Goal: Entertainment & Leisure: Consume media (video, audio)

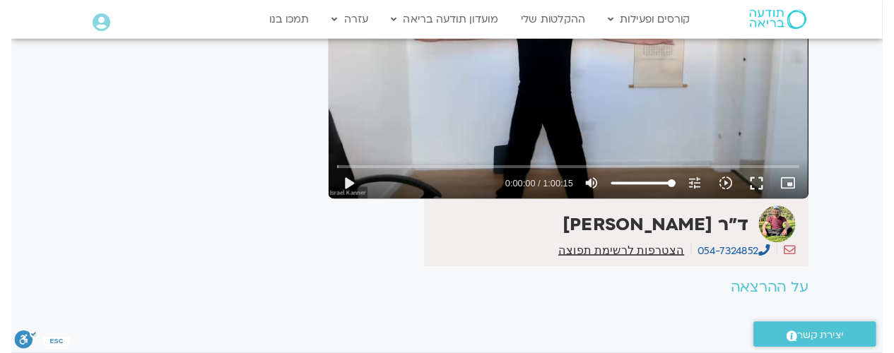
scroll to position [223, 0]
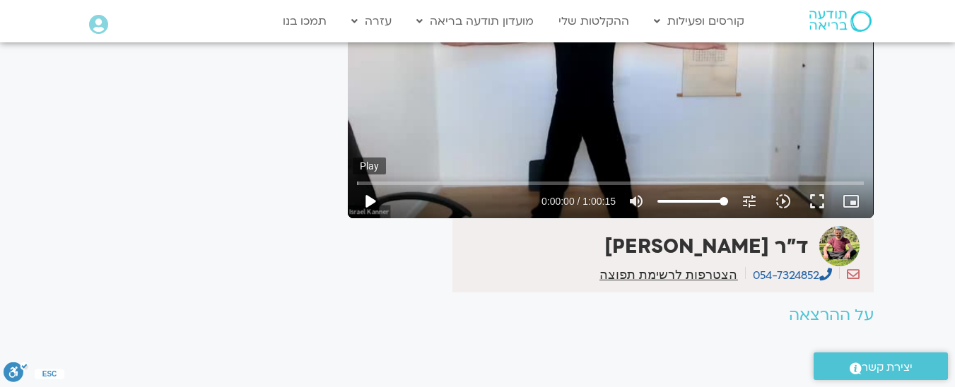
click at [375, 198] on button "play_arrow" at bounding box center [370, 202] width 34 height 34
click at [650, 185] on input "Seek" at bounding box center [610, 183] width 507 height 8
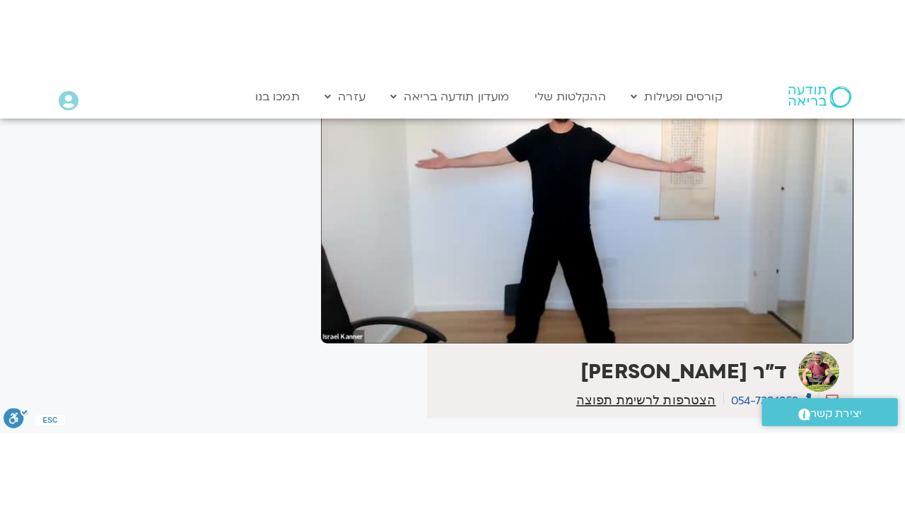
scroll to position [187, 0]
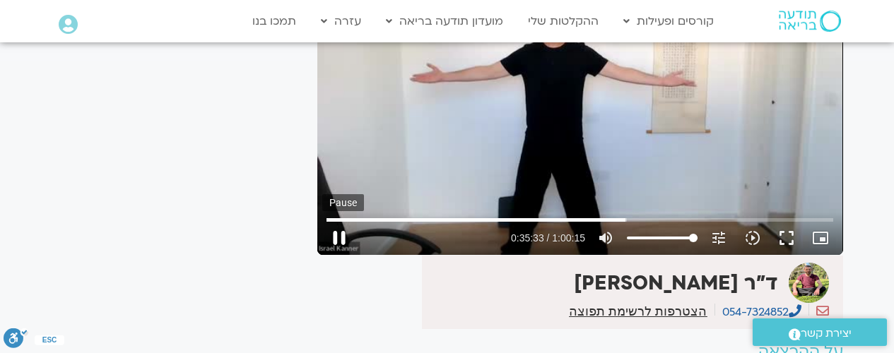
click at [337, 240] on button "pause" at bounding box center [339, 238] width 34 height 34
click at [799, 233] on button "fullscreen" at bounding box center [787, 238] width 34 height 34
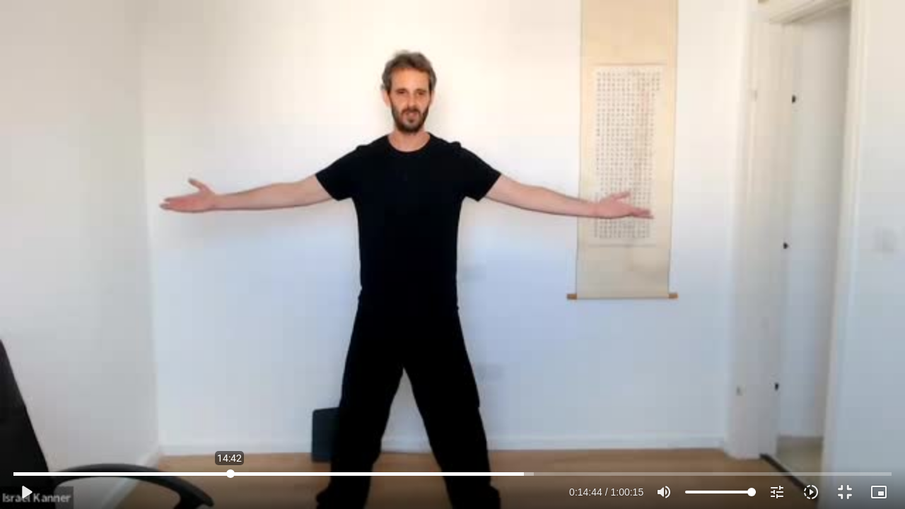
click at [230, 387] on input "Seek" at bounding box center [452, 473] width 878 height 8
click at [332, 387] on div "Skip Ad 14:48 play_arrow 0:14:44 / 1:00:15 volume_up Mute tune Resolution Auto …" at bounding box center [452, 254] width 905 height 509
click at [227, 387] on input "Seek" at bounding box center [452, 473] width 878 height 8
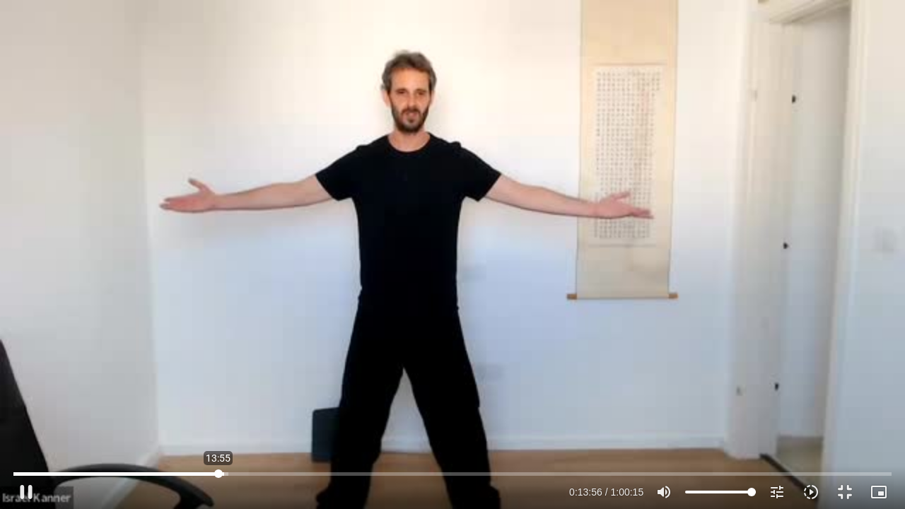
click at [218, 387] on input "Seek" at bounding box center [452, 473] width 878 height 8
click at [209, 387] on input "Seek" at bounding box center [452, 473] width 878 height 8
click at [199, 387] on input "Seek" at bounding box center [452, 473] width 878 height 8
click at [193, 387] on input "Seek" at bounding box center [452, 473] width 878 height 8
click at [180, 387] on input "Seek" at bounding box center [452, 473] width 878 height 8
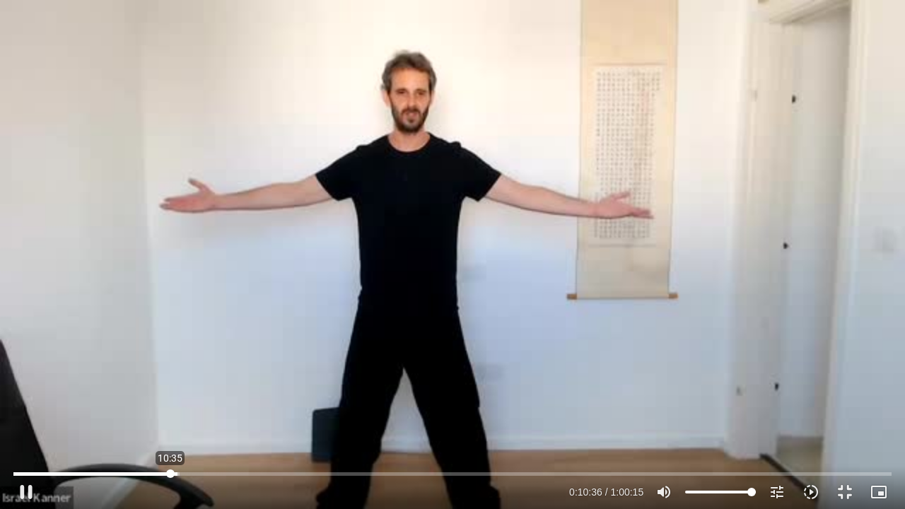
click at [170, 387] on input "Seek" at bounding box center [452, 473] width 878 height 8
click at [31, 387] on div "Skip Ad 10:27 pause 0:11:49 / 1:00:15 volume_up Mute tune Resolution Auto 360p …" at bounding box center [452, 254] width 905 height 509
click at [104, 387] on div "Skip Ad 5:44 play_arrow 0:11:49 / 1:00:15 volume_up Mute tune Resolution Auto 3…" at bounding box center [452, 254] width 905 height 509
click at [211, 387] on input "Seek" at bounding box center [452, 473] width 878 height 8
click at [227, 387] on input "Seek" at bounding box center [452, 473] width 878 height 8
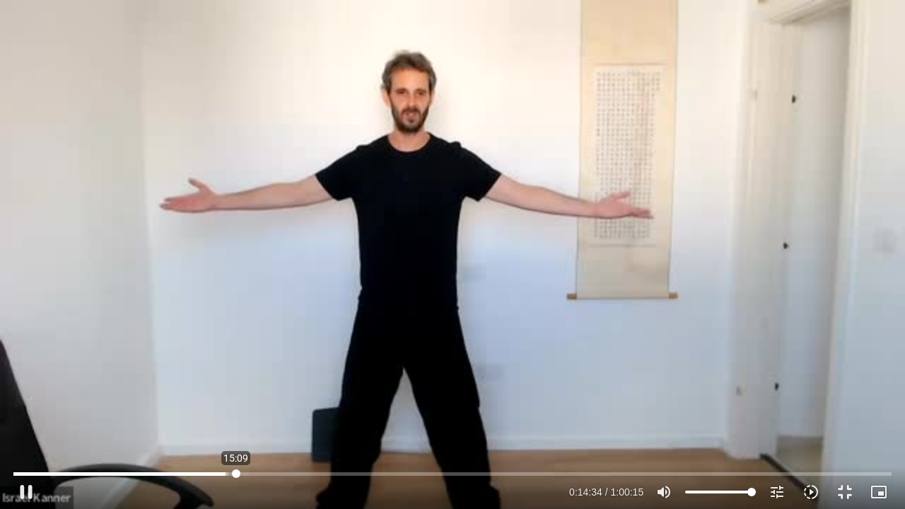
click at [236, 387] on input "Seek" at bounding box center [452, 473] width 878 height 8
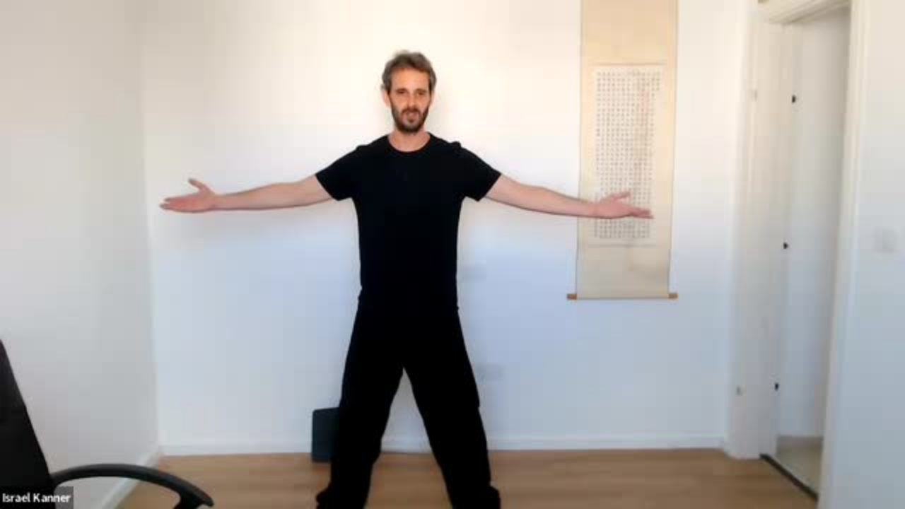
click at [184, 387] on div "Skip Ad 15:09 pause 0:15:11 / 1:00:15 volume_up Mute tune Resolution Auto 360p …" at bounding box center [452, 254] width 905 height 509
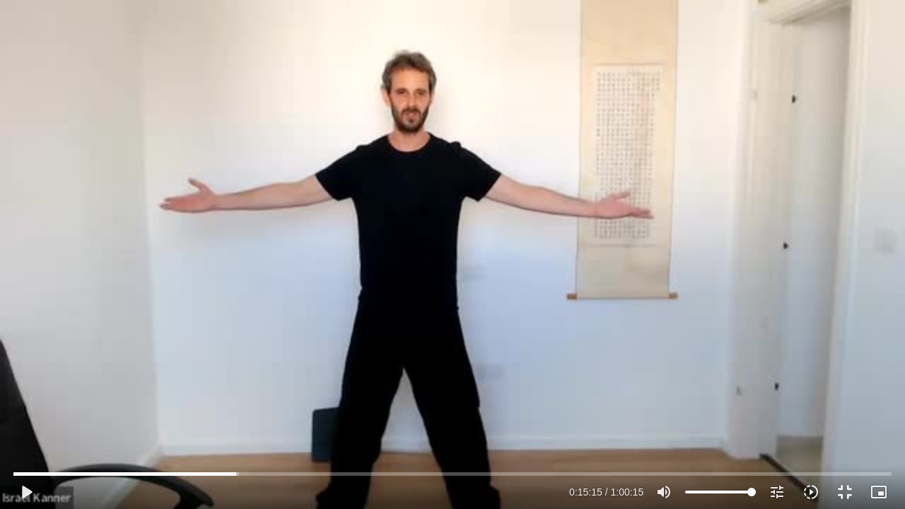
click at [85, 329] on div "Skip Ad 15:09 play_arrow 0:15:15 / 1:00:15 volume_up Mute tune Resolution Auto …" at bounding box center [452, 254] width 905 height 509
click at [394, 387] on input "Seek" at bounding box center [452, 473] width 878 height 8
click at [447, 387] on input "Seek" at bounding box center [452, 473] width 878 height 8
click at [481, 387] on input "Seek" at bounding box center [452, 473] width 878 height 8
click at [524, 387] on input "Seek" at bounding box center [452, 473] width 878 height 8
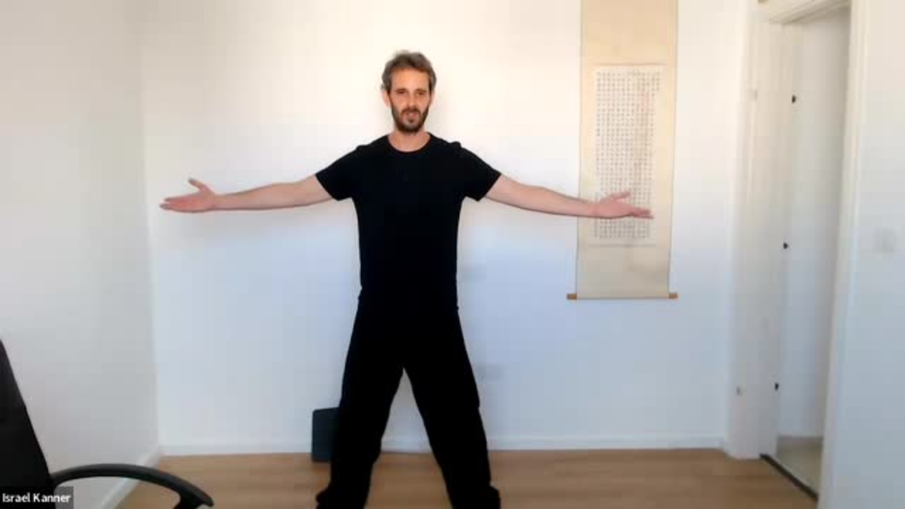
click at [524, 387] on div at bounding box center [304, 492] width 522 height 34
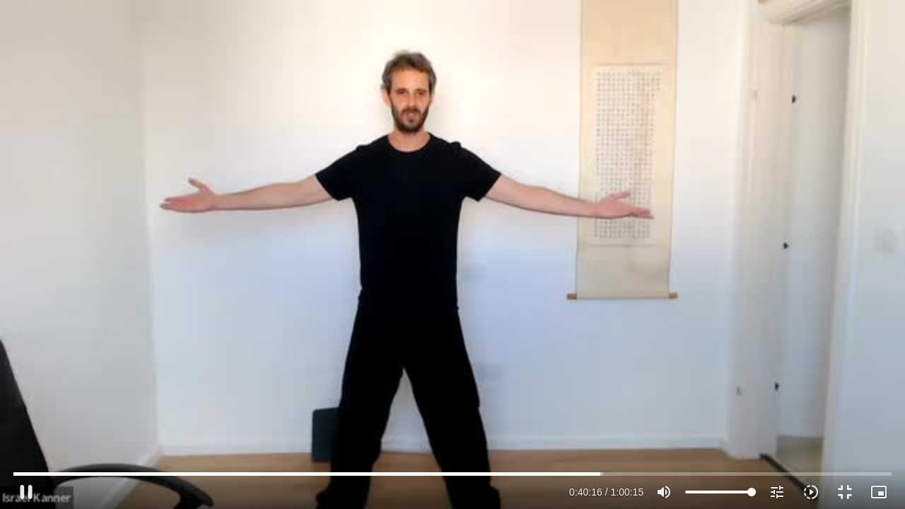
click at [604, 315] on div "Skip Ad 35:08 pause 0:40:16 / 1:00:15 volume_up Mute tune Resolution Auto 360p …" at bounding box center [452, 254] width 905 height 509
click at [604, 315] on div "Skip Ad 35:08 play_arrow 0:40:16 / 1:00:15 volume_up Mute tune Resolution Auto …" at bounding box center [452, 254] width 905 height 509
click at [592, 387] on input "Seek" at bounding box center [452, 473] width 878 height 8
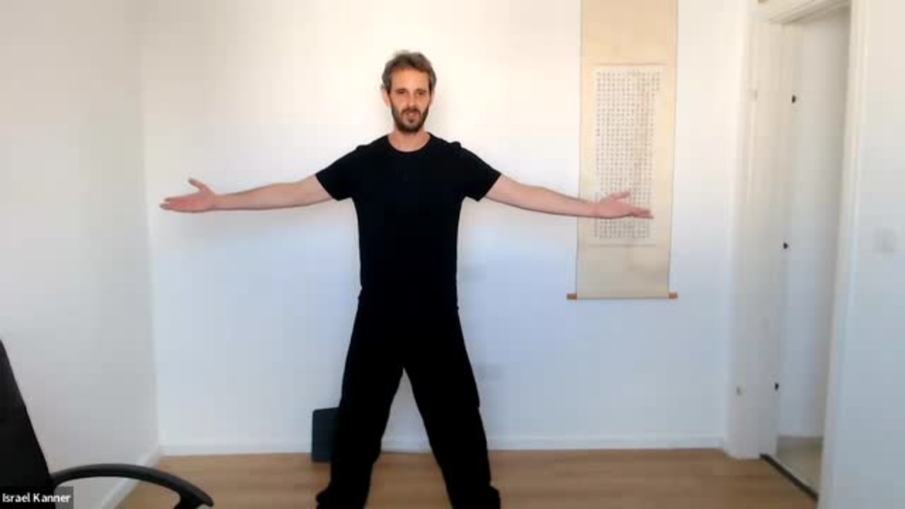
click at [645, 387] on div "Skip Ad 39:47 pause 0:39:52 / 1:00:15 volume_up Mute tune Resolution Auto 360p …" at bounding box center [452, 254] width 905 height 509
type input "3608.702896"
